Goal: Task Accomplishment & Management: Complete application form

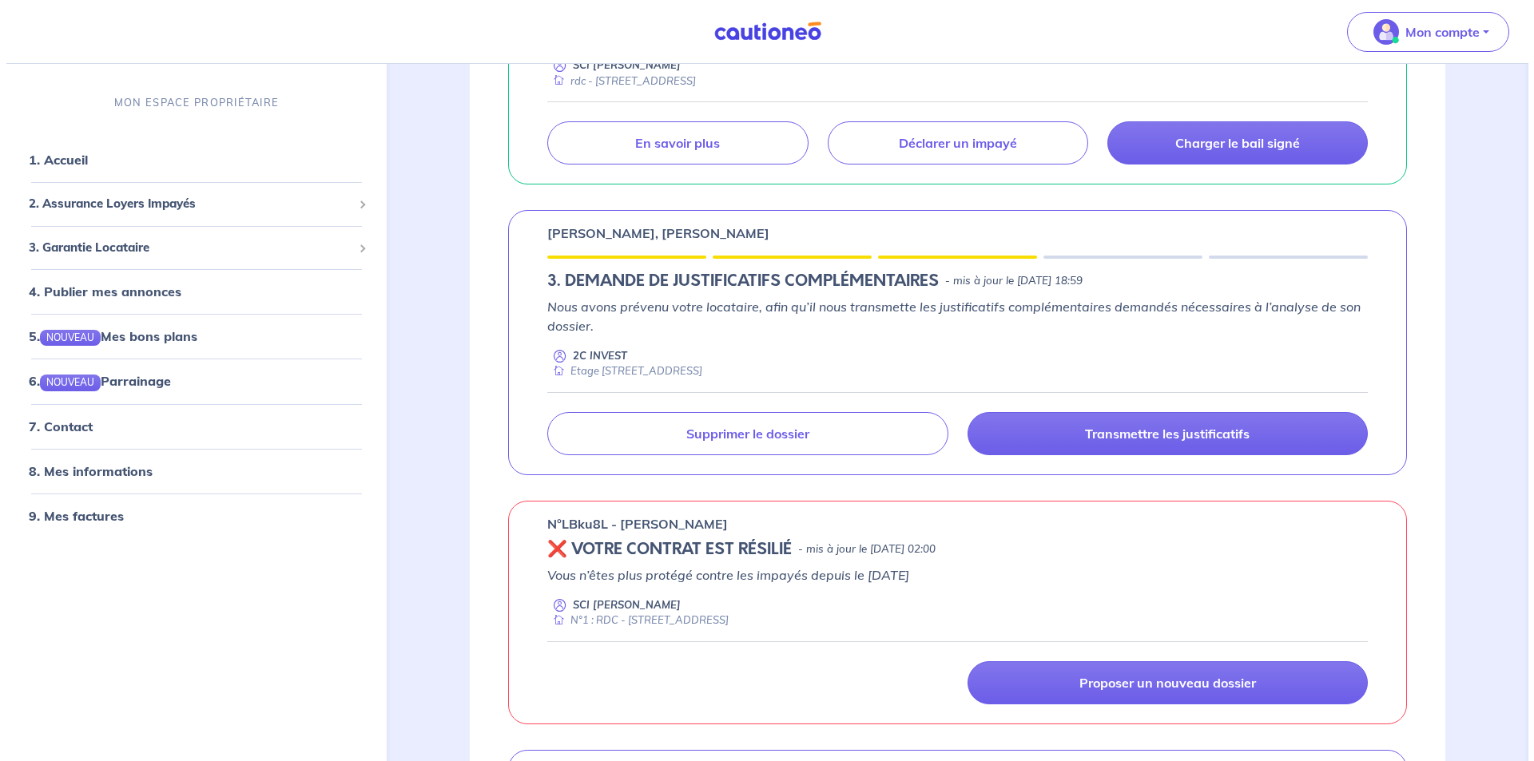
scroll to position [1358, 0]
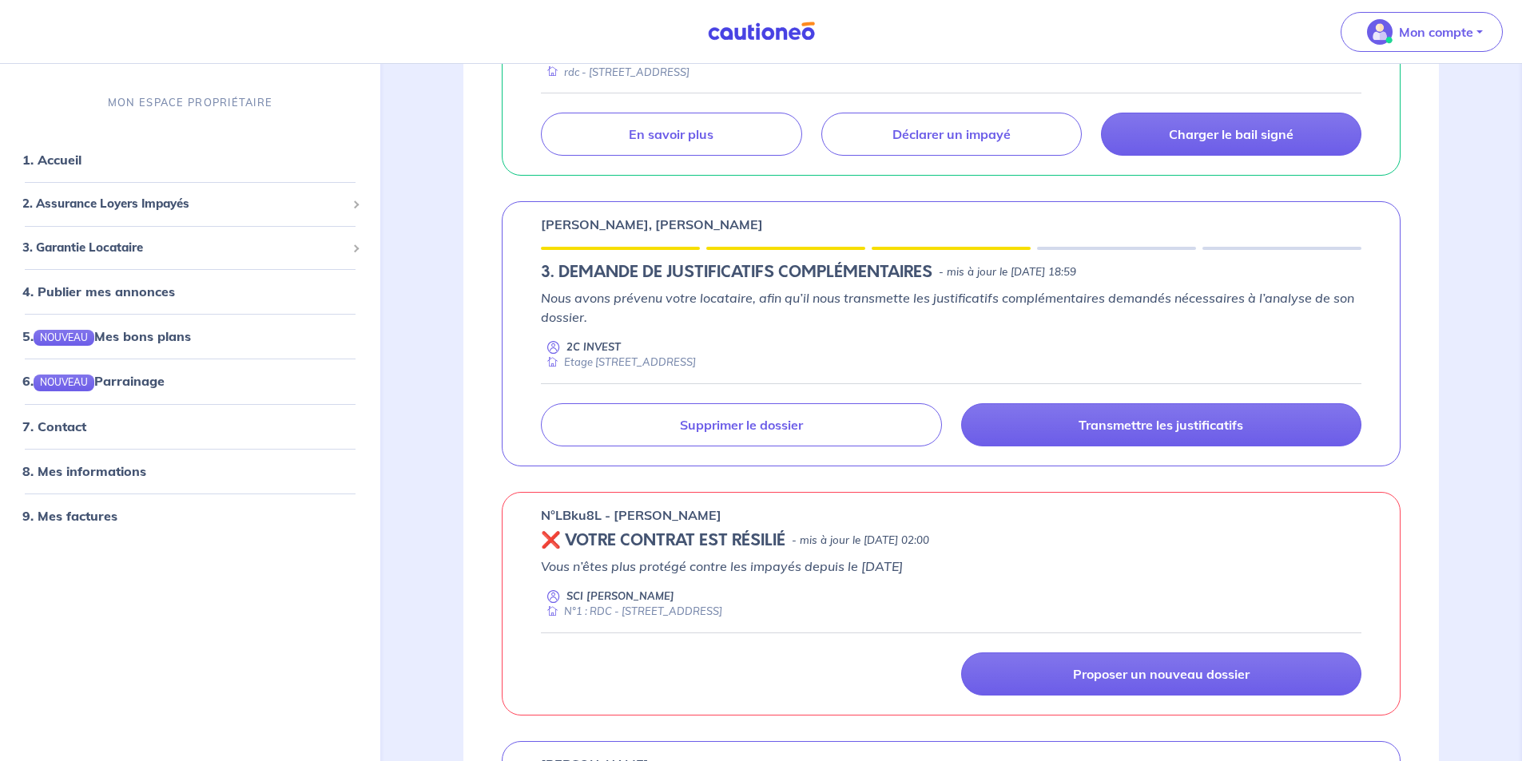
click at [781, 263] on h5 "3. DEMANDE DE JUSTIFICATIFS COMPLÉMENTAIRES" at bounding box center [736, 272] width 391 height 19
click at [660, 227] on p "[PERSON_NAME], [PERSON_NAME]" at bounding box center [652, 224] width 222 height 19
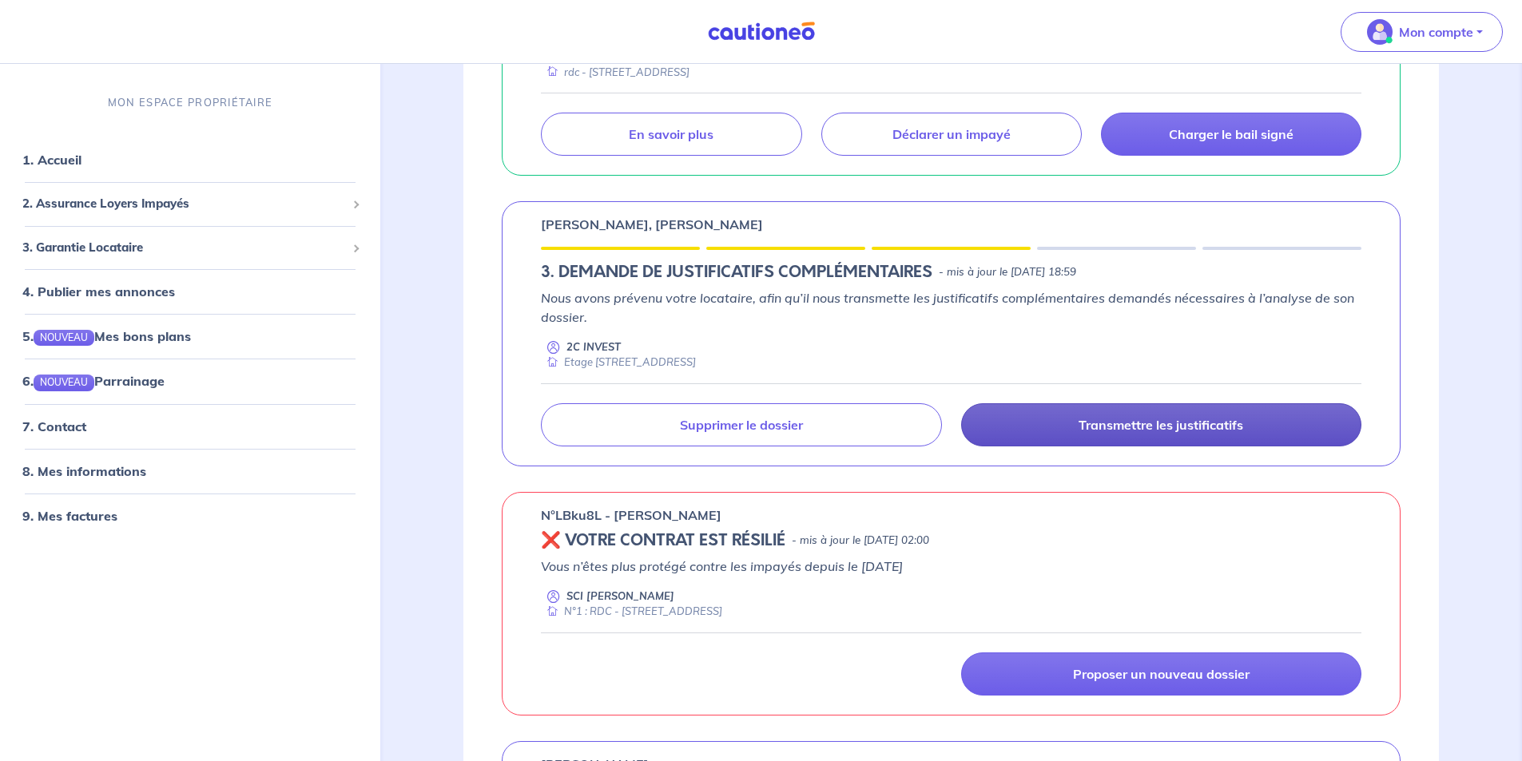
click at [1047, 432] on link "Transmettre les justificatifs" at bounding box center [1161, 424] width 400 height 43
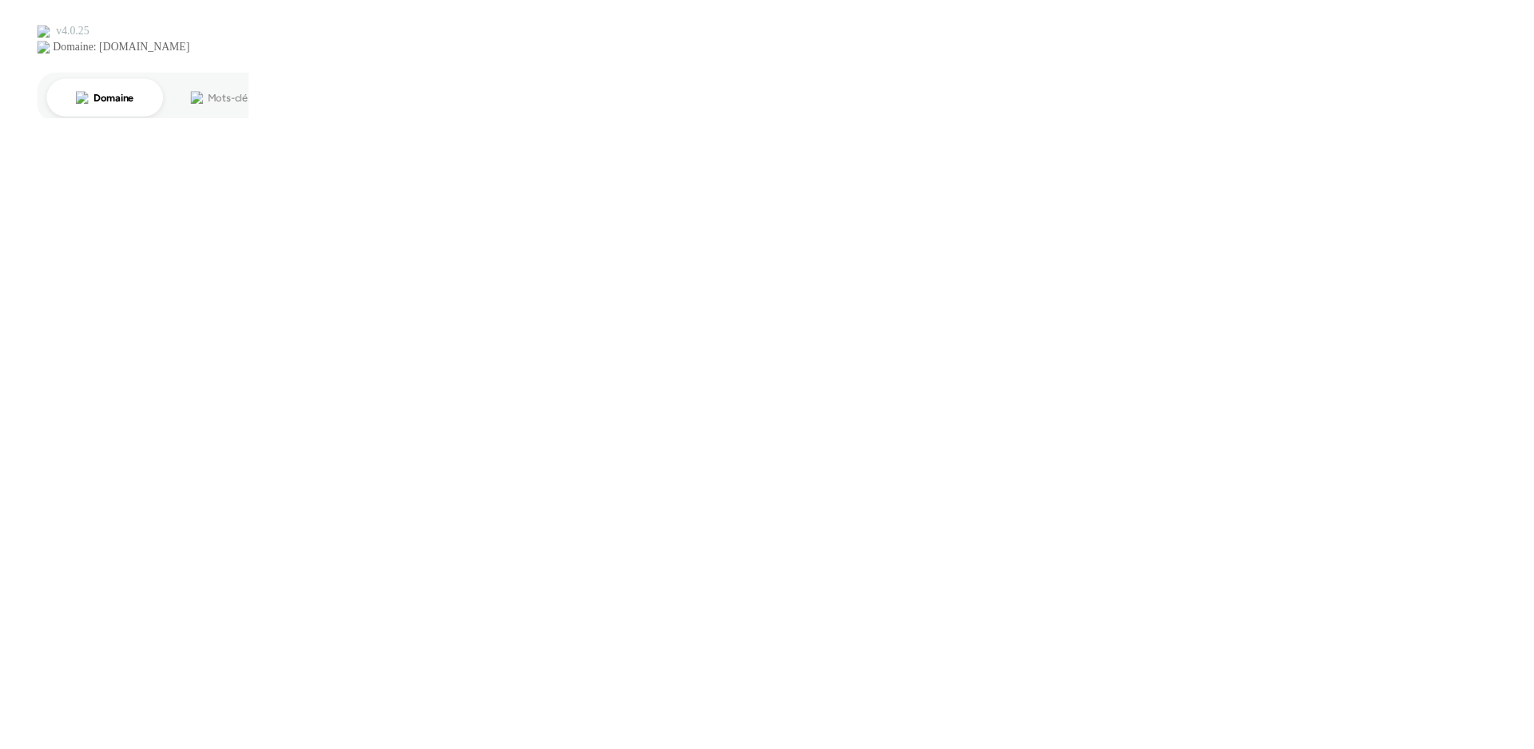
scroll to position [0, 0]
click at [4, 22] on icon at bounding box center [13, 13] width 26 height 26
click at [9, 16] on icon at bounding box center [13, 13] width 26 height 26
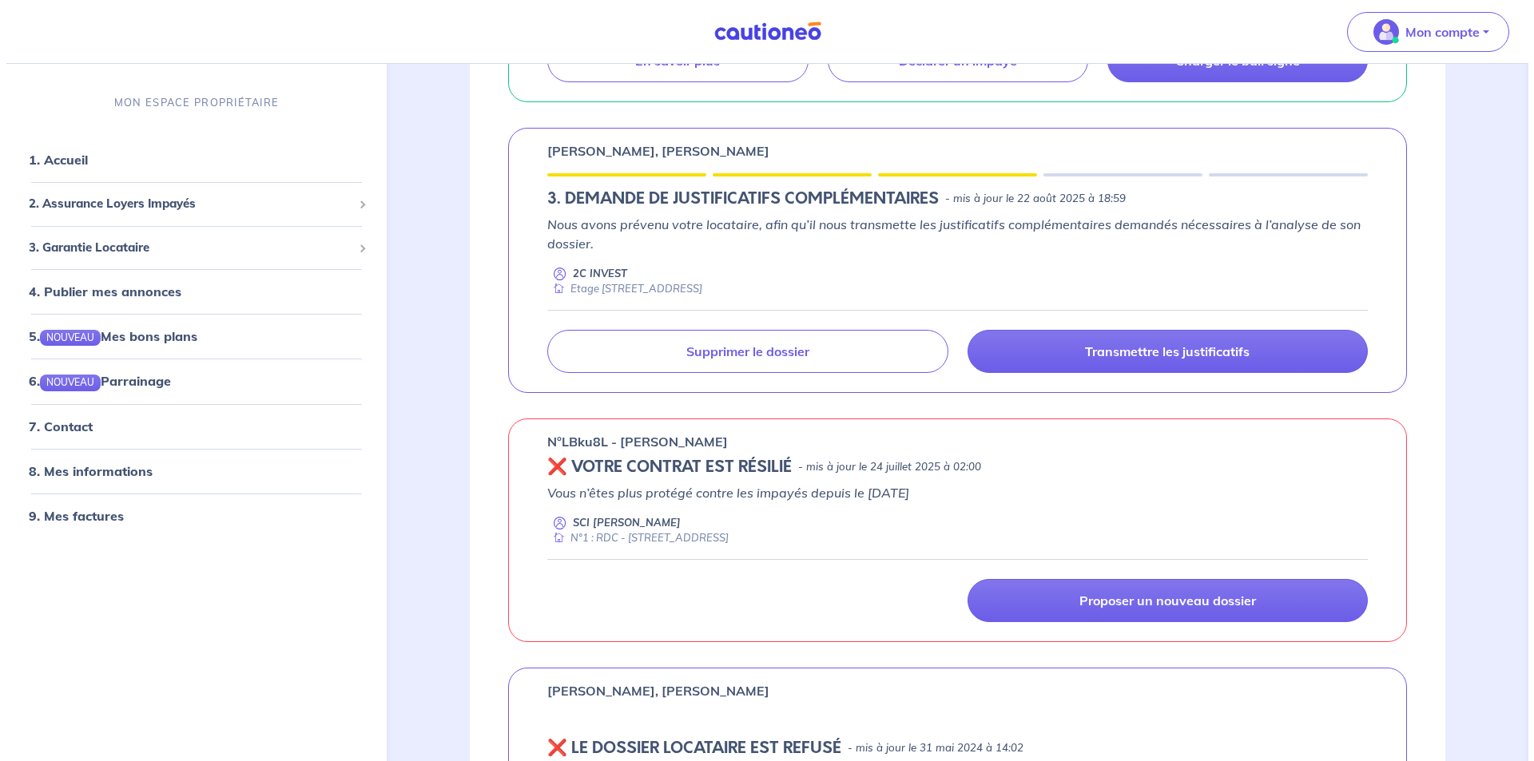
scroll to position [1438, 0]
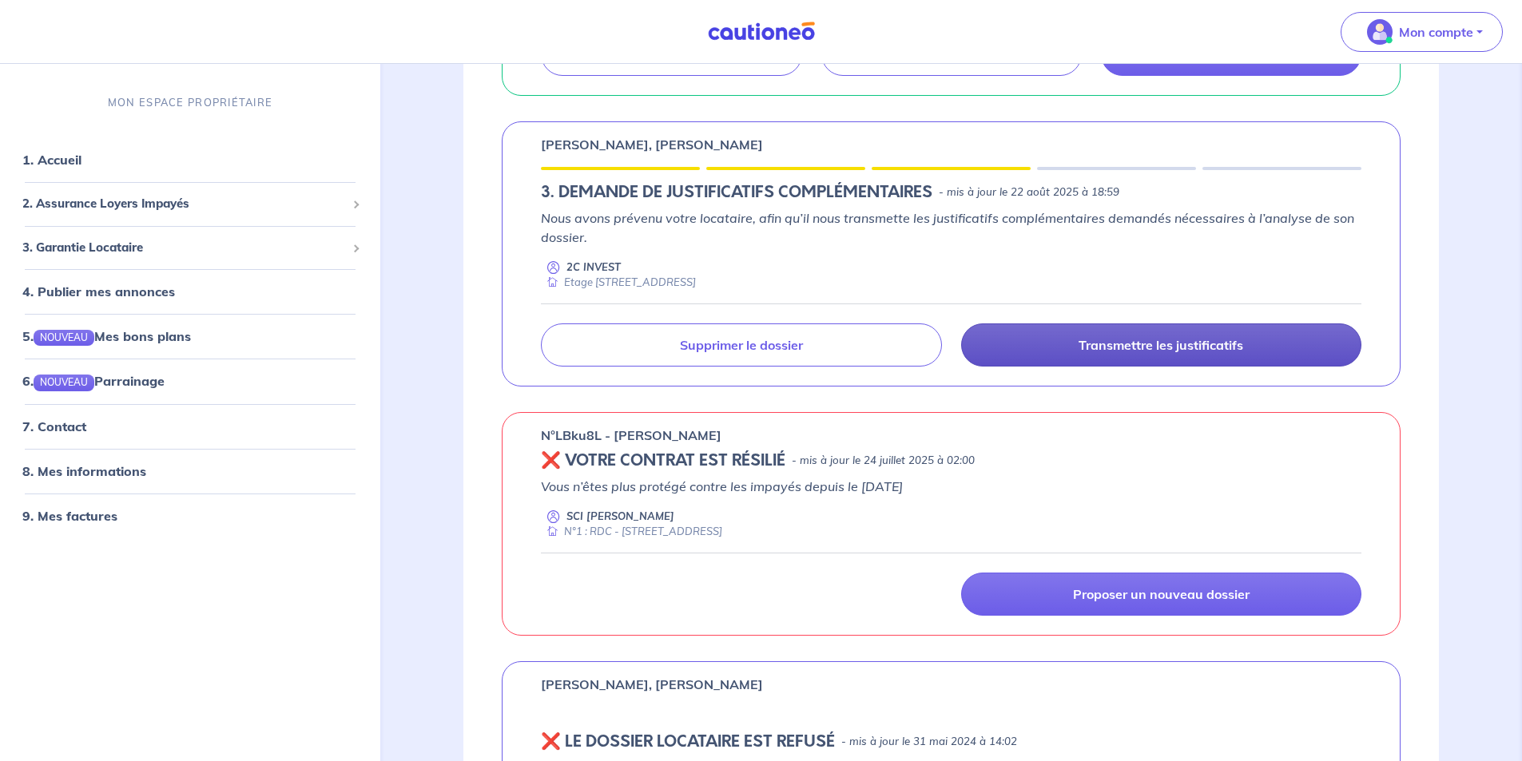
click at [1134, 354] on link "Transmettre les justificatifs" at bounding box center [1161, 345] width 400 height 43
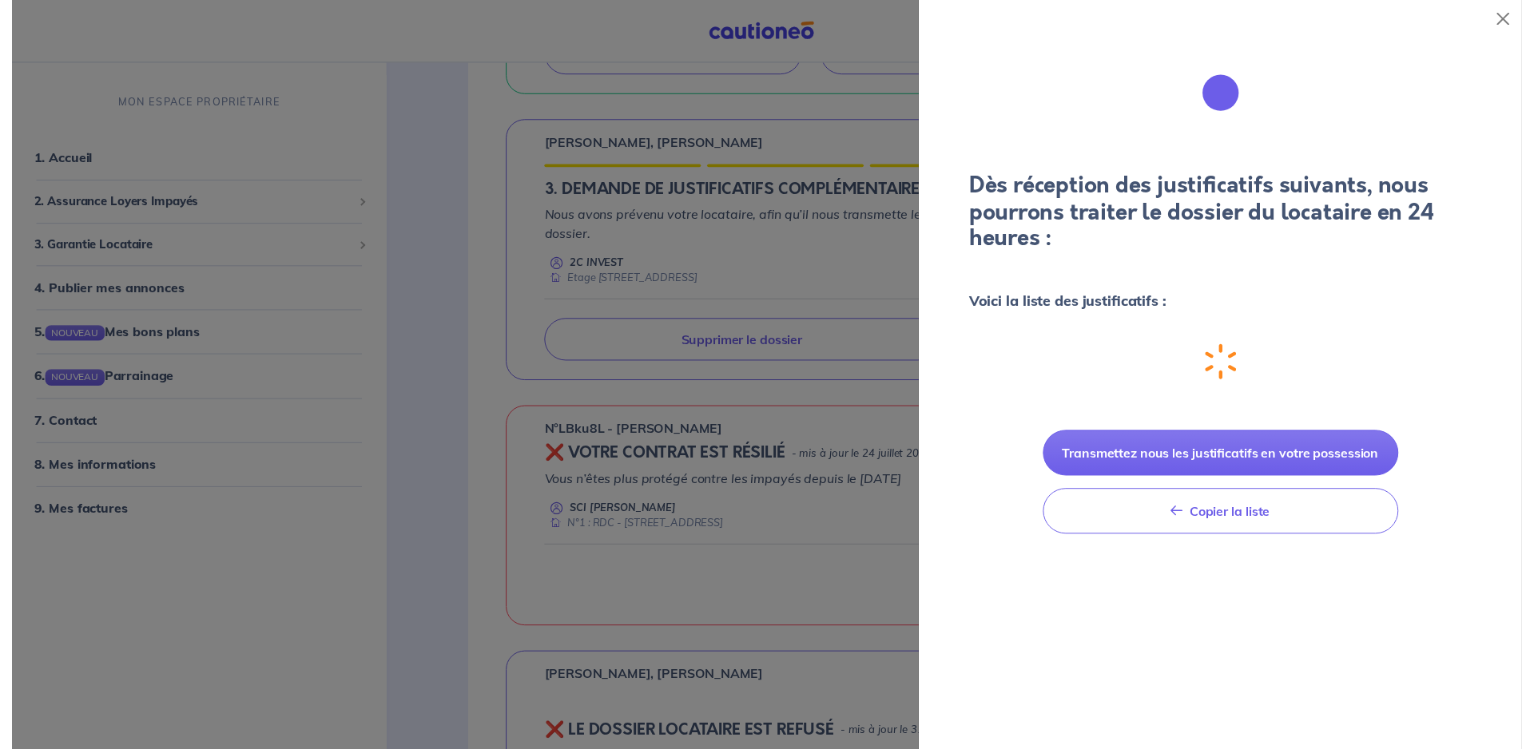
scroll to position [0, 0]
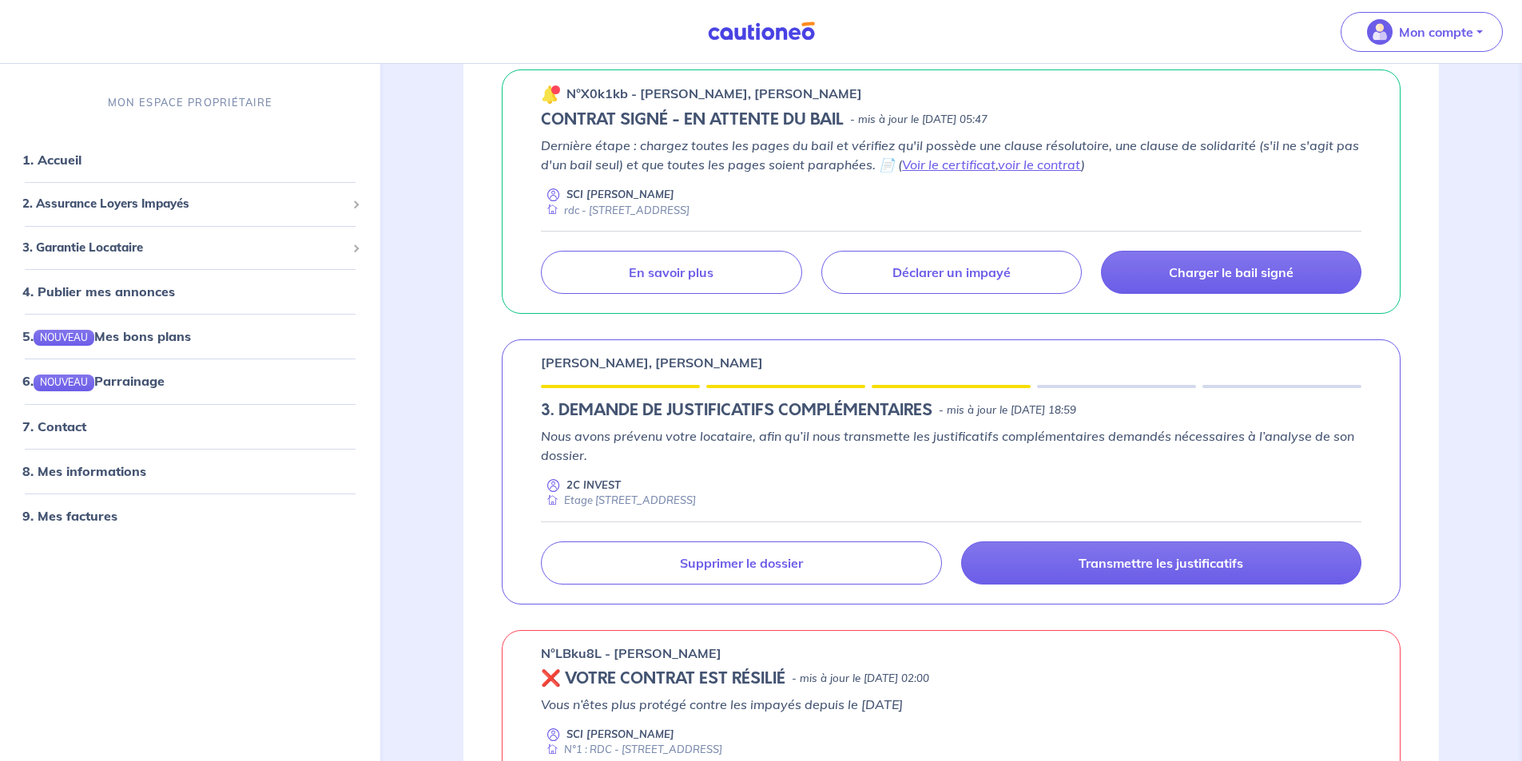
scroll to position [1198, 0]
